Goal: Find specific page/section: Find specific page/section

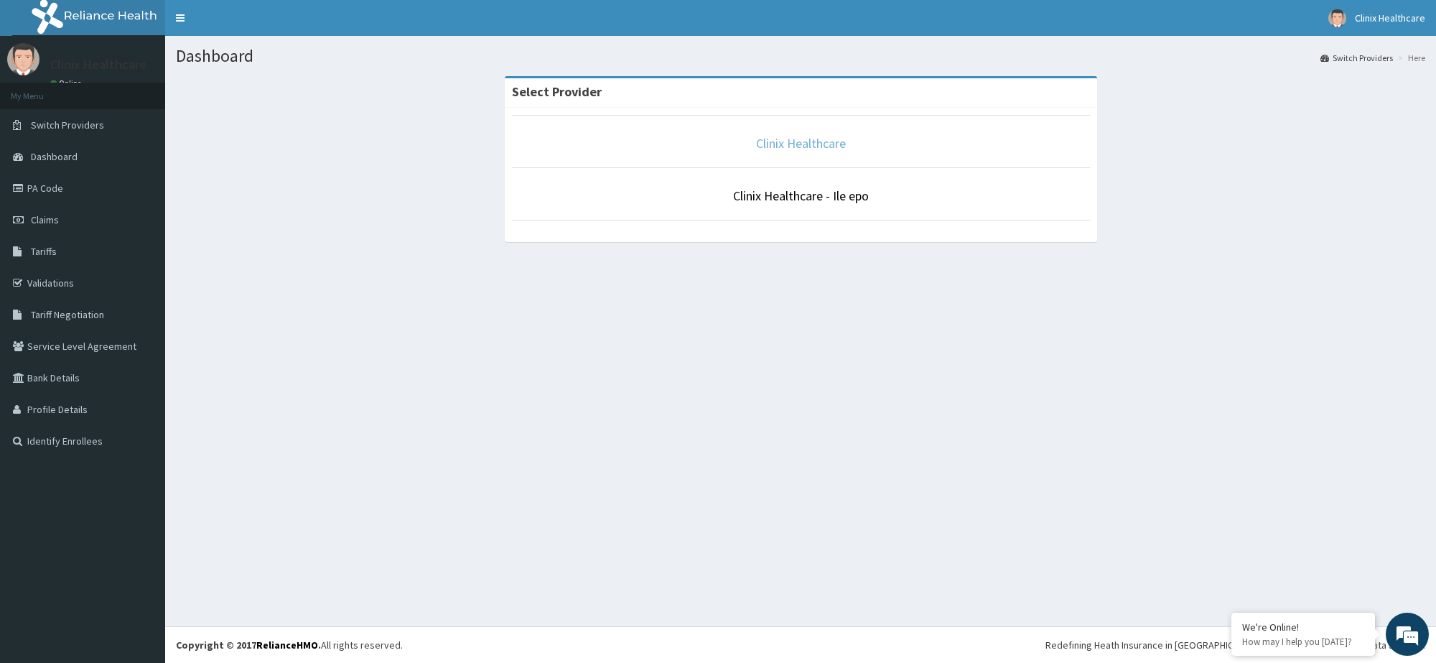
click at [805, 142] on link "Clinix Healthcare" at bounding box center [801, 143] width 90 height 17
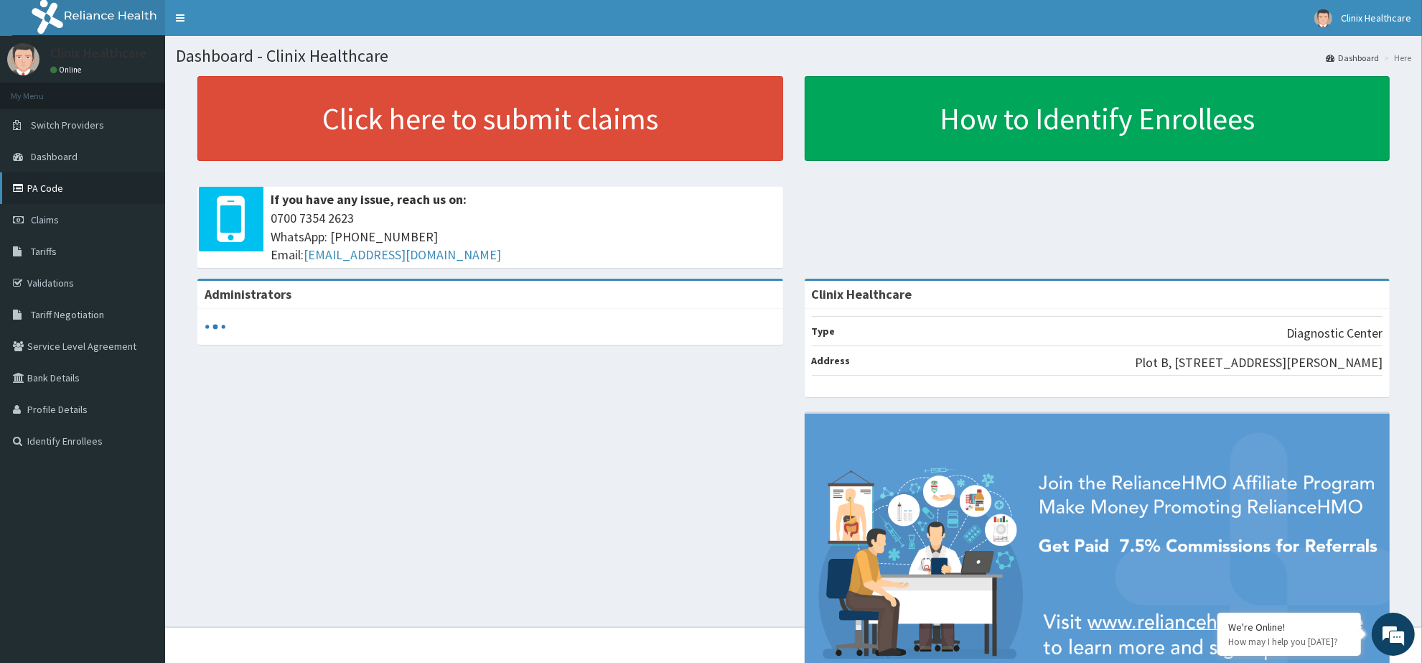
click at [73, 187] on link "PA Code" at bounding box center [82, 188] width 165 height 32
